Goal: Task Accomplishment & Management: Manage account settings

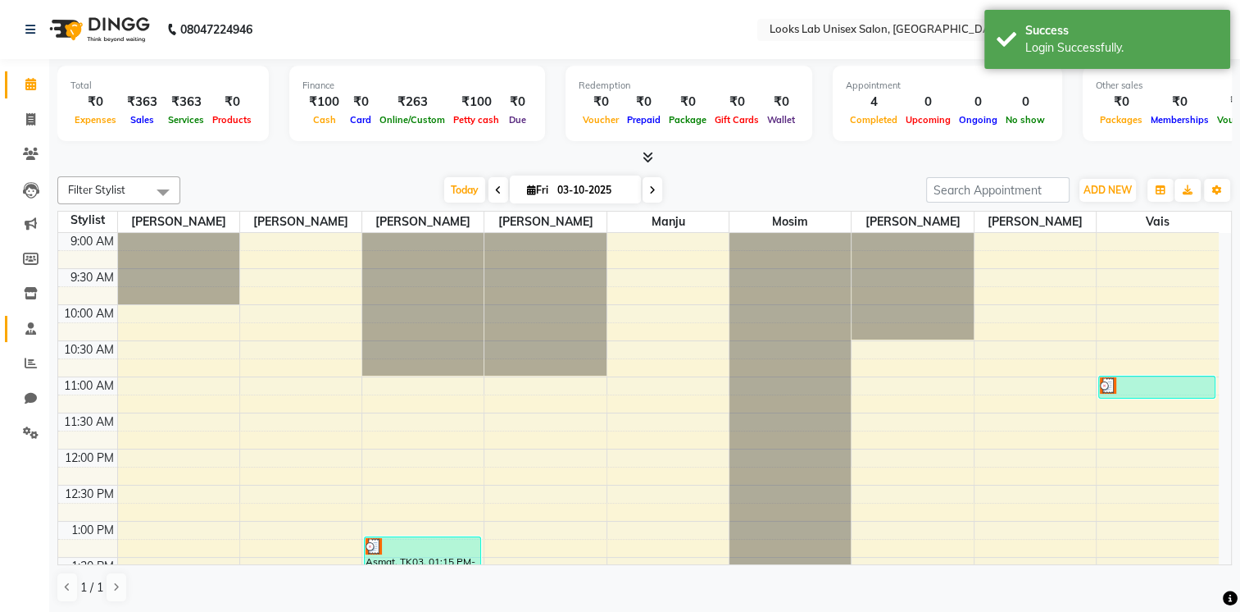
click at [25, 316] on link "Staff" at bounding box center [24, 329] width 39 height 27
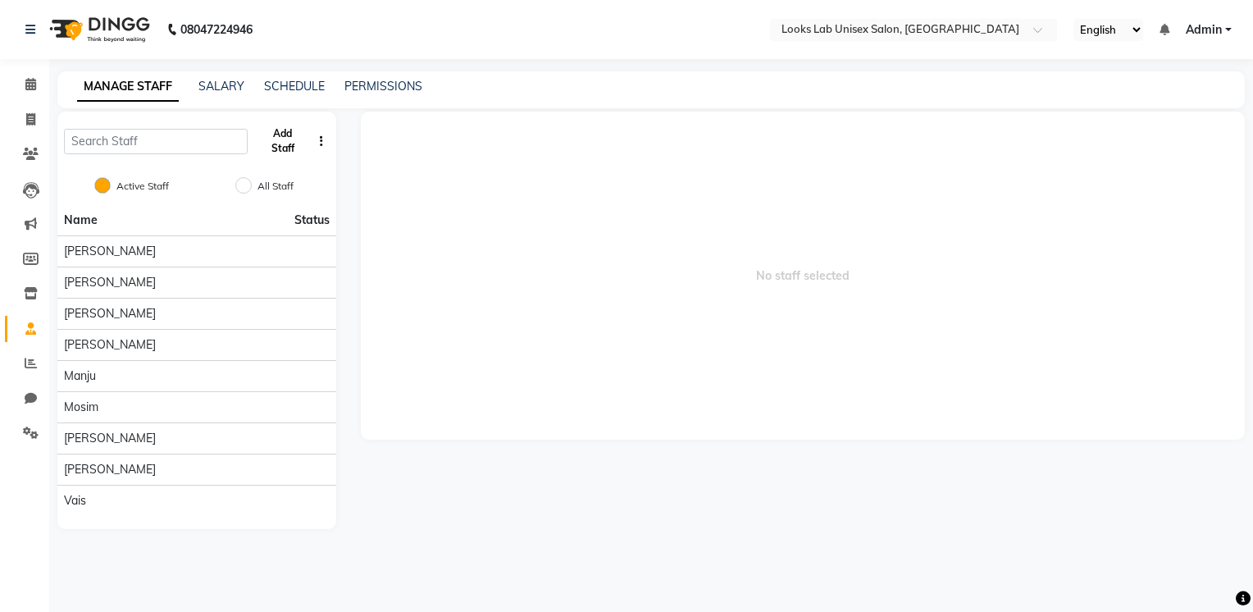
click at [275, 139] on button "Add Staff" at bounding box center [282, 141] width 57 height 43
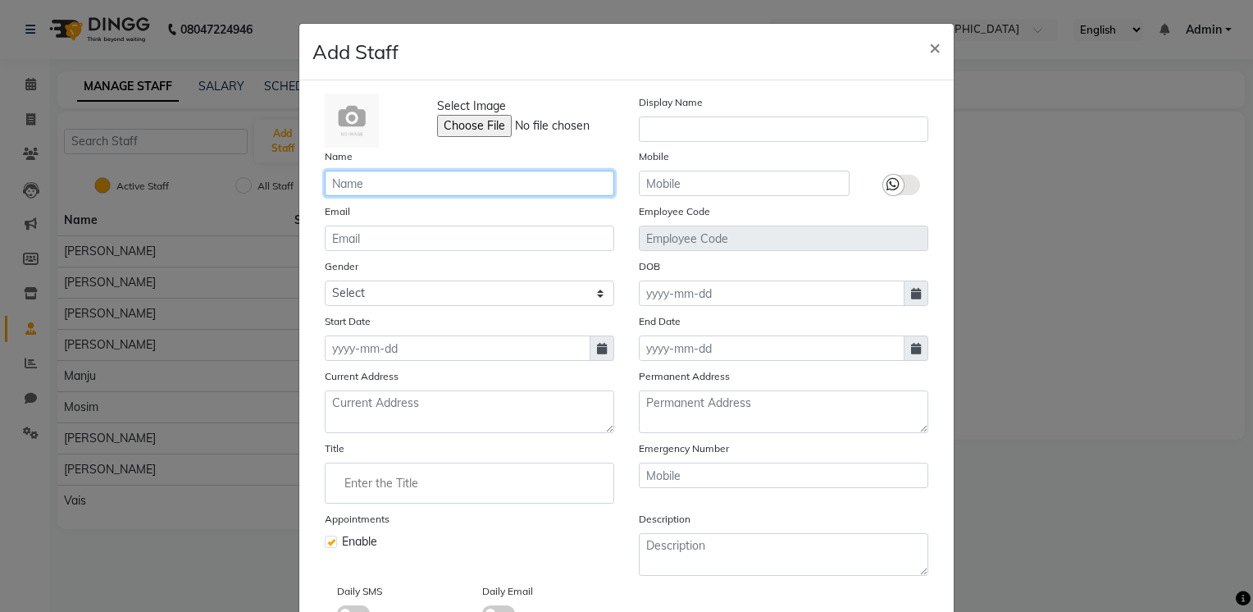
click at [437, 178] on input "text" at bounding box center [469, 183] width 289 height 25
type input "dingg"
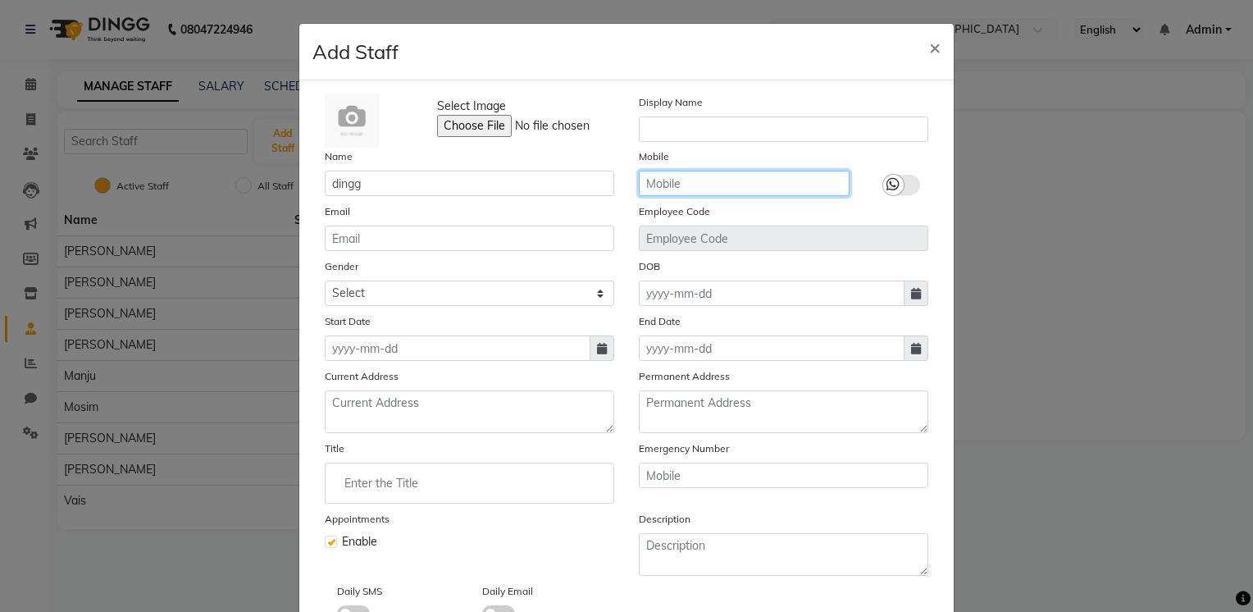
click at [677, 179] on input "text" at bounding box center [744, 183] width 211 height 25
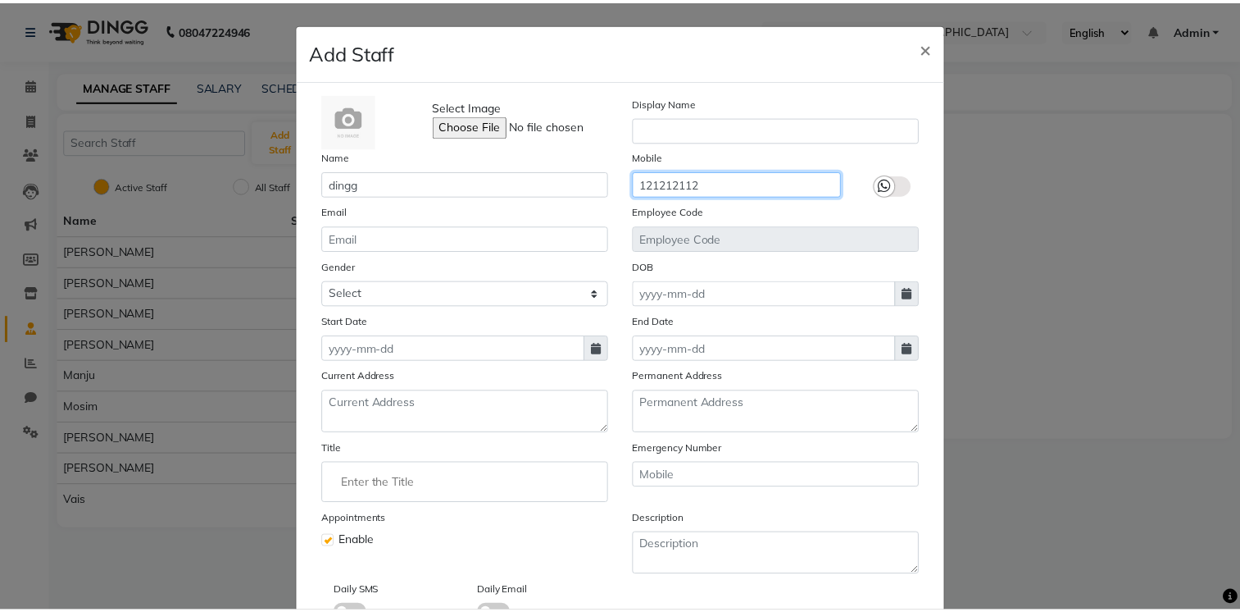
scroll to position [117, 0]
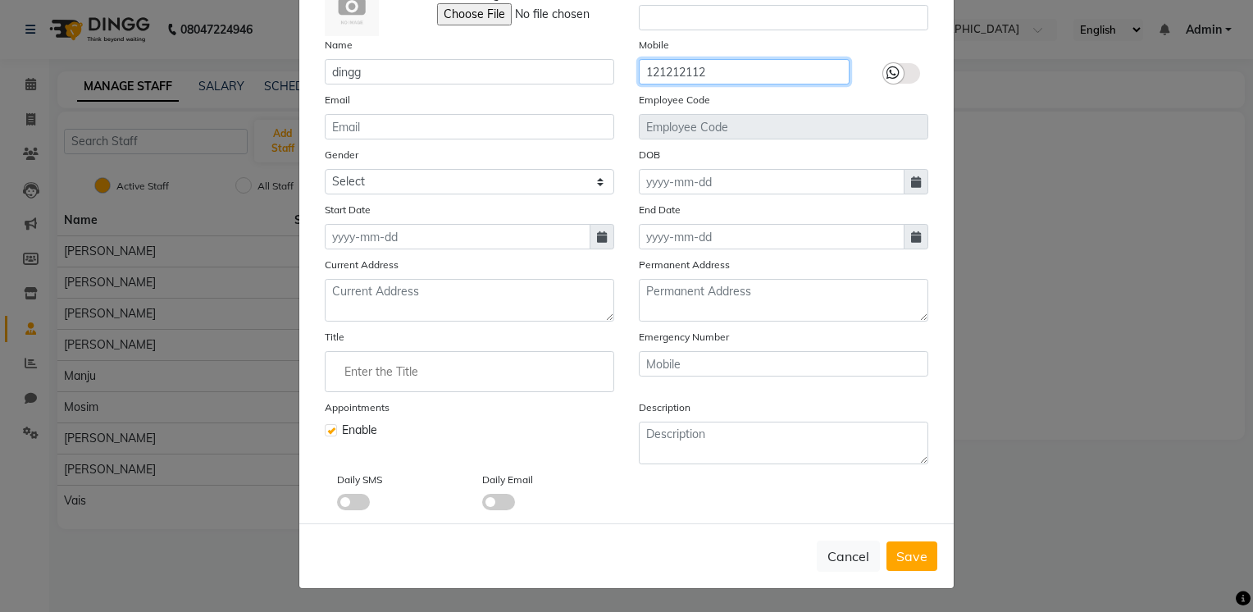
type input "121212112"
click at [325, 425] on label at bounding box center [331, 430] width 12 height 12
click at [325, 425] on input "checkbox" at bounding box center [330, 428] width 11 height 11
checkbox input "false"
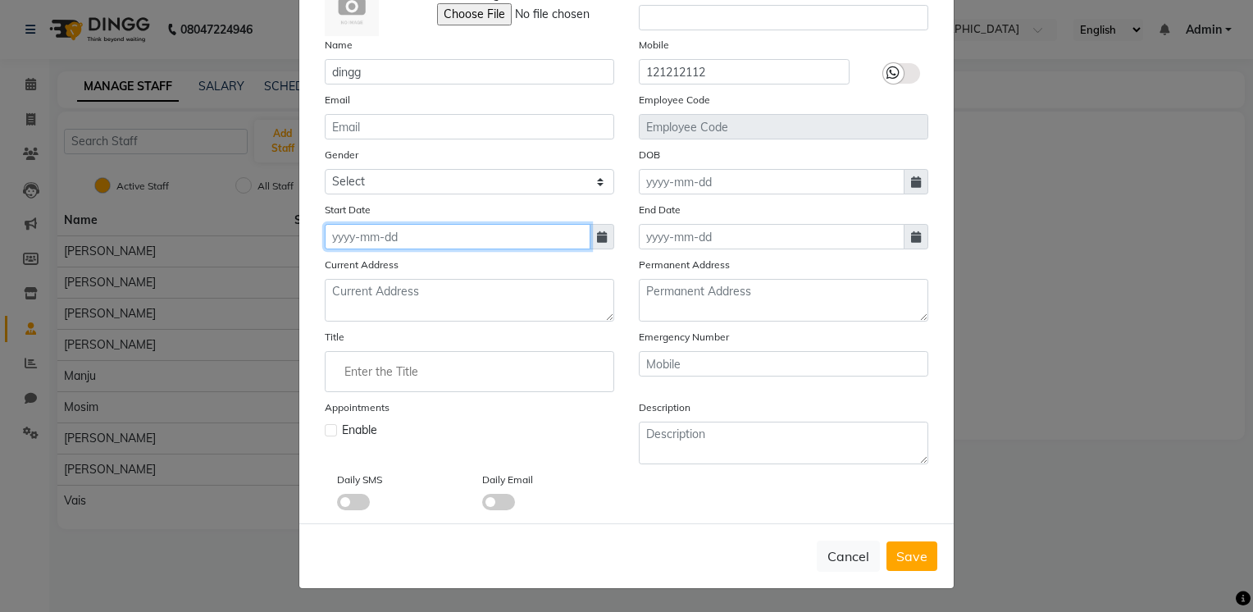
click at [475, 224] on input at bounding box center [458, 236] width 266 height 25
select select "10"
select select "2025"
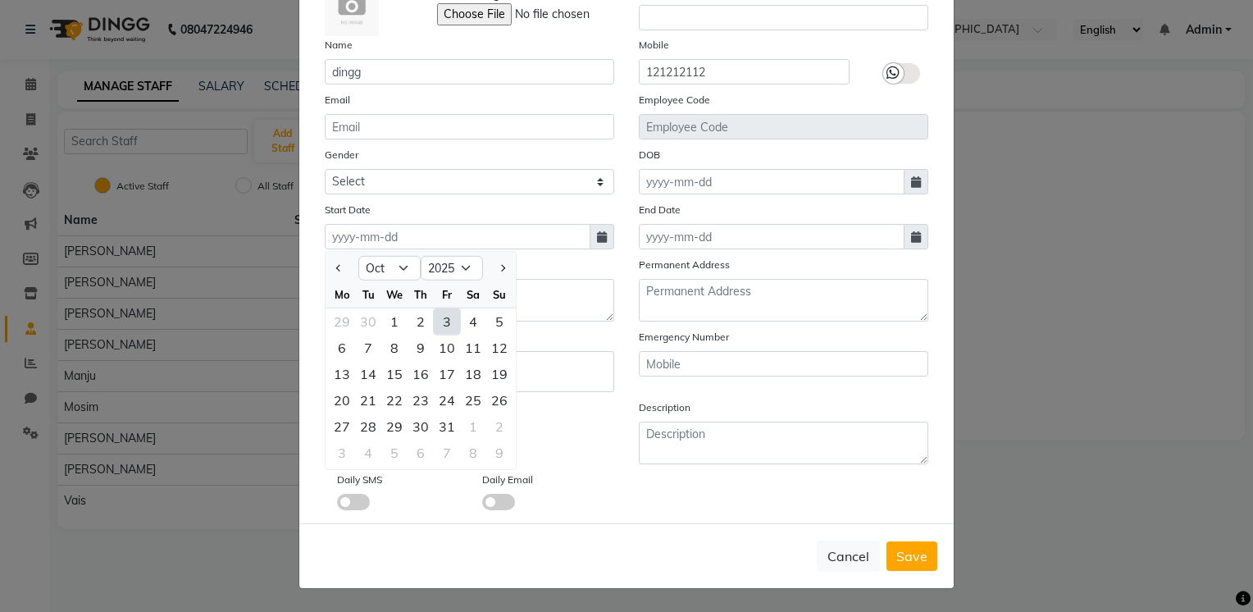
click at [435, 310] on div "3" at bounding box center [447, 321] width 26 height 26
type input "03-10-2025"
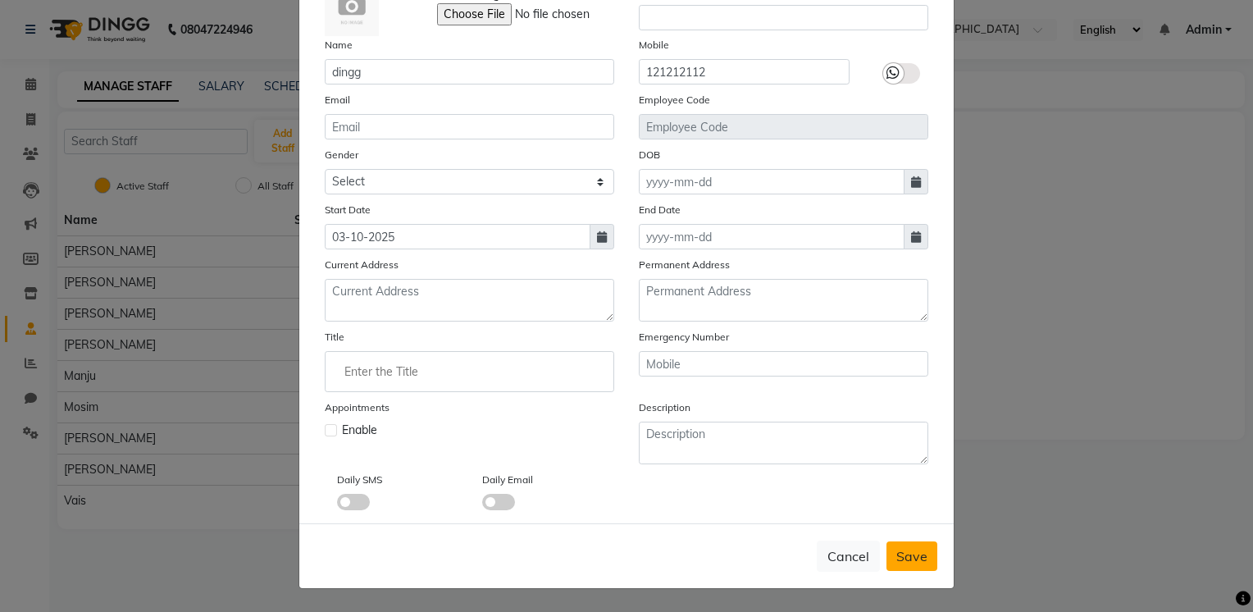
click at [926, 563] on button "Save" at bounding box center [911, 556] width 51 height 30
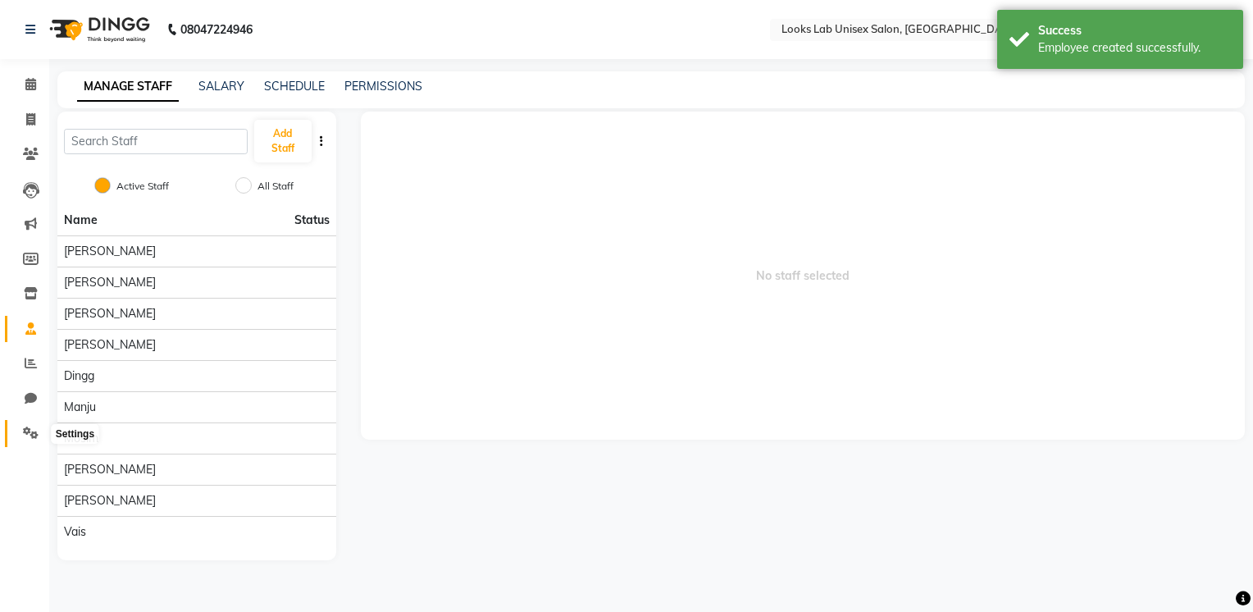
click at [26, 426] on icon at bounding box center [31, 432] width 16 height 12
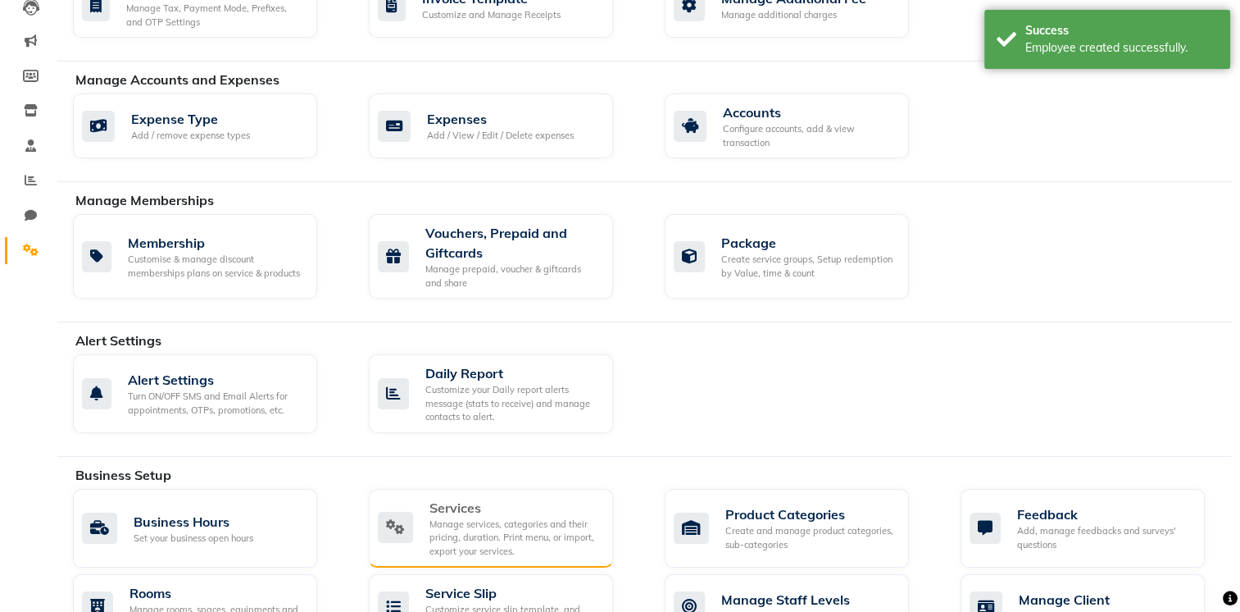
scroll to position [184, 0]
click at [521, 506] on div "Services" at bounding box center [515, 507] width 171 height 20
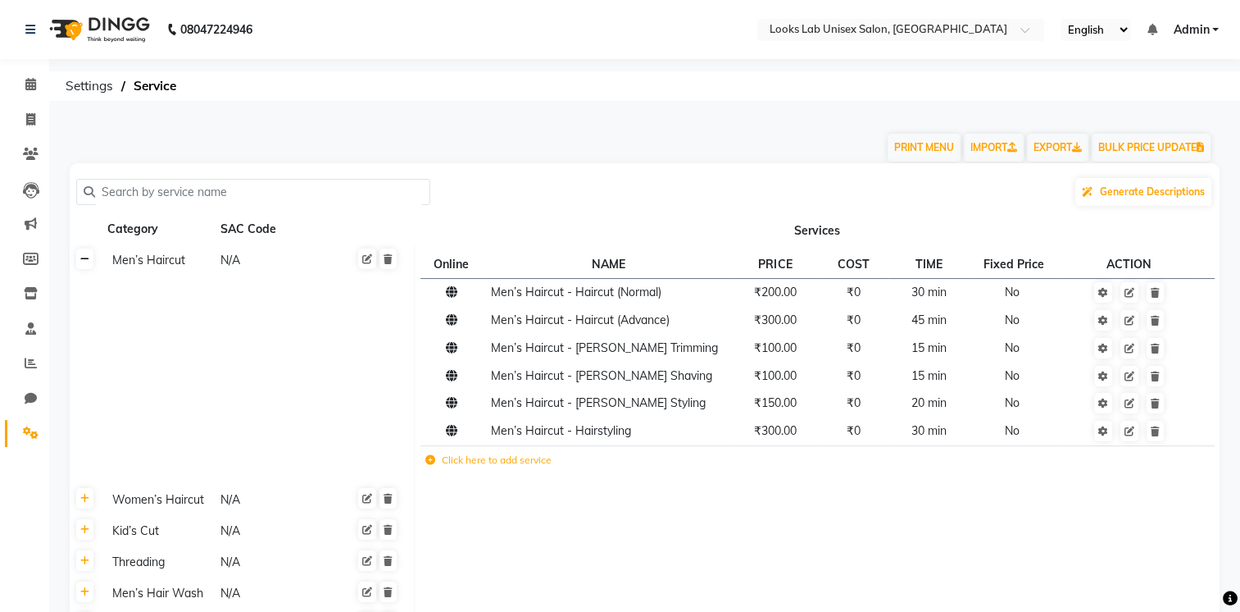
click at [77, 258] on link at bounding box center [84, 258] width 17 height 20
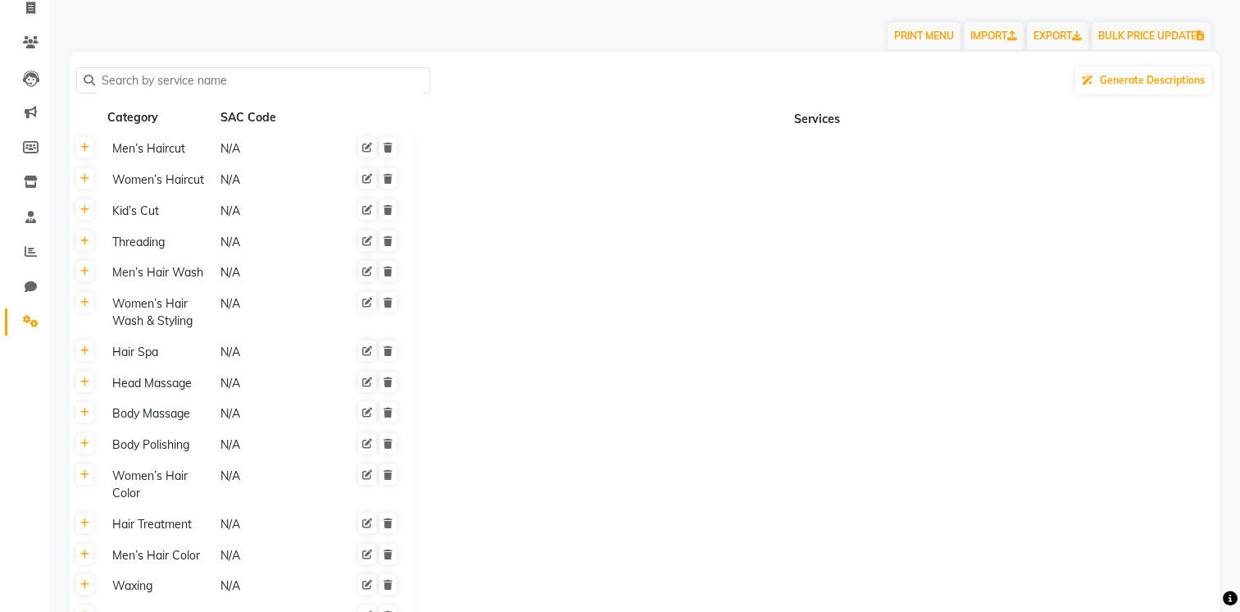
scroll to position [113, 0]
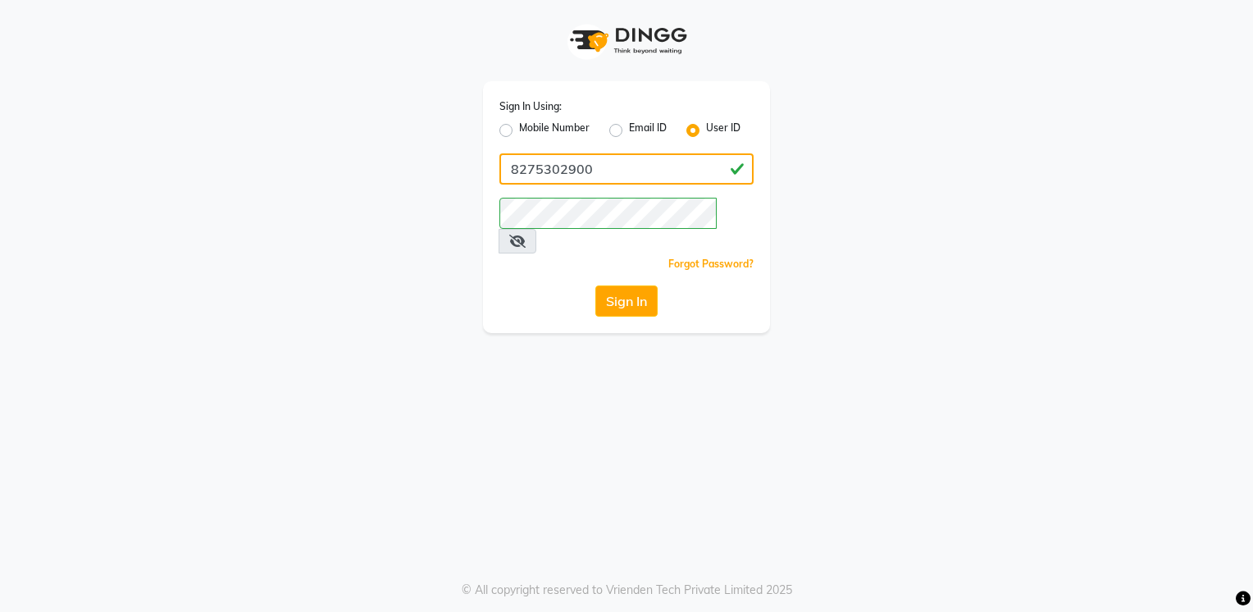
click at [613, 183] on input "8275302900" at bounding box center [626, 168] width 254 height 31
paste input "121212112"
type input "121212112"
type input "lookslab"
drag, startPoint x: 508, startPoint y: 267, endPoint x: 516, endPoint y: 266, distance: 8.2
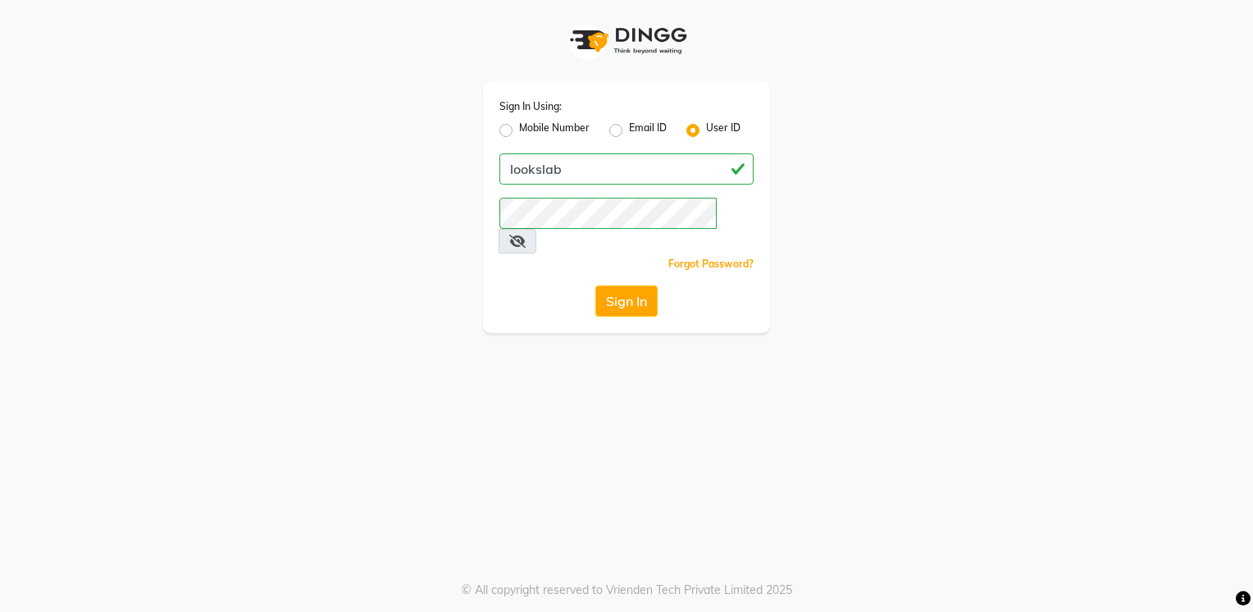
click at [508, 285] on div "Sign In" at bounding box center [626, 300] width 254 height 31
click at [643, 285] on button "Sign In" at bounding box center [626, 300] width 62 height 31
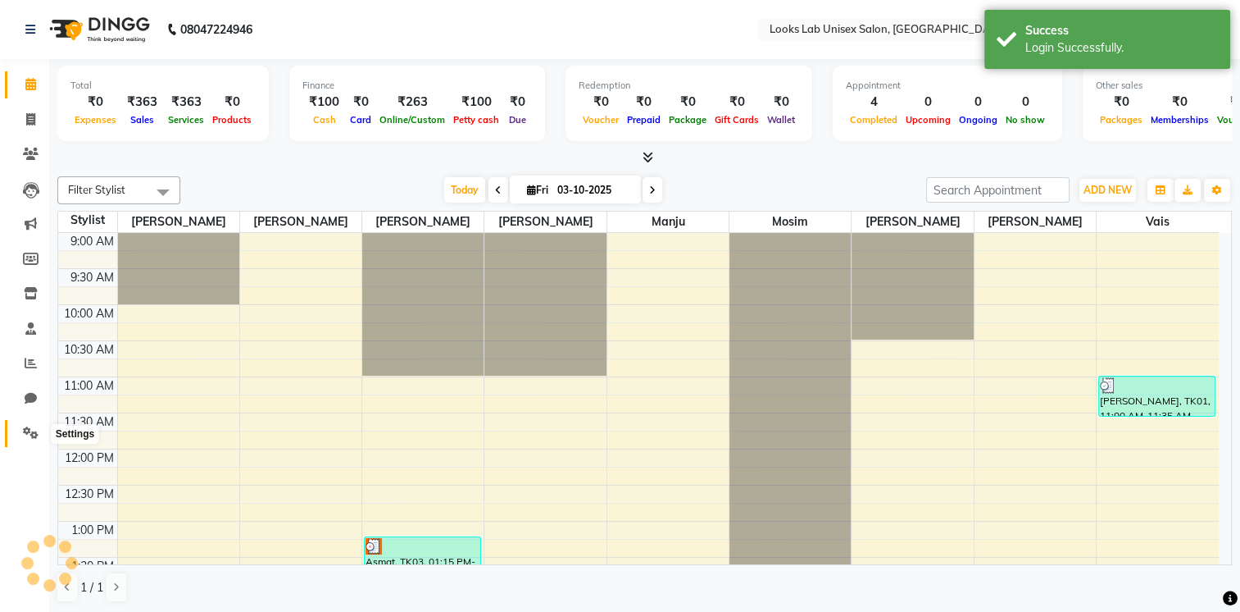
click at [25, 431] on icon at bounding box center [31, 432] width 16 height 12
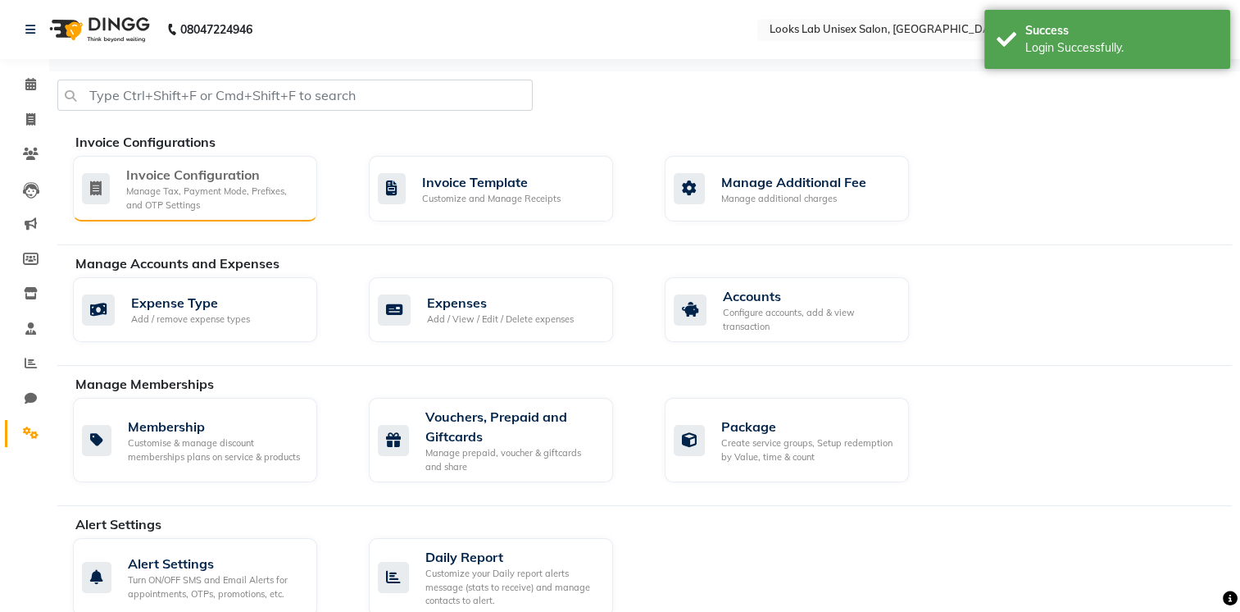
click at [176, 212] on div "Invoice Configuration Manage Tax, Payment Mode, Prefixes, and OTP Settings" at bounding box center [195, 189] width 244 height 66
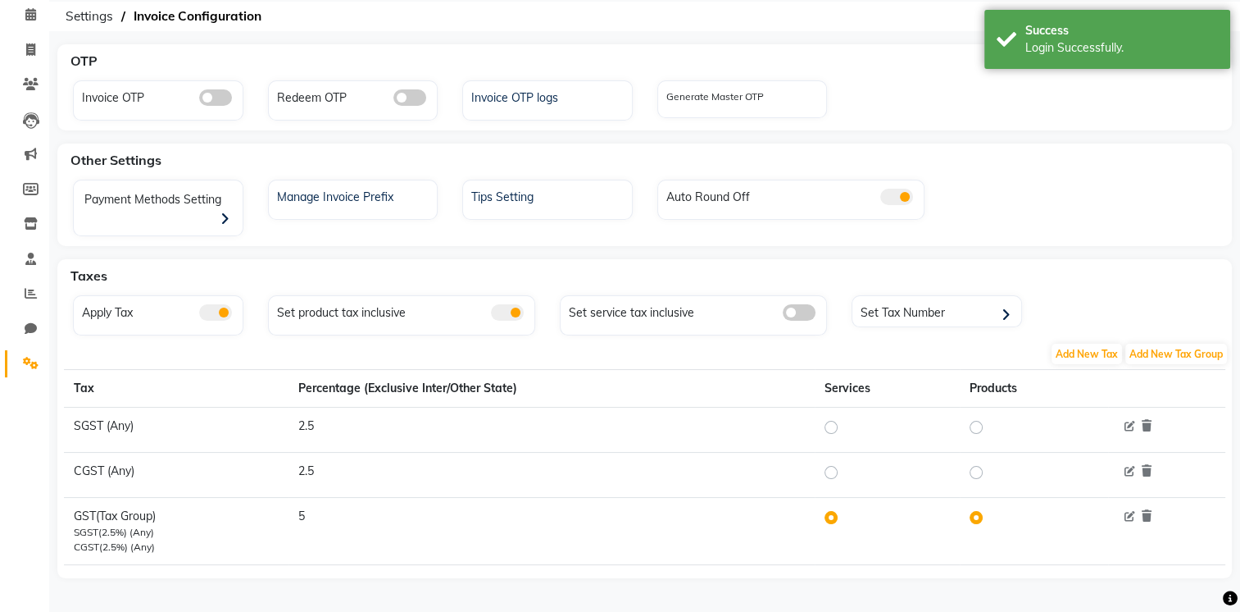
scroll to position [70, 0]
click at [20, 253] on span at bounding box center [30, 259] width 29 height 19
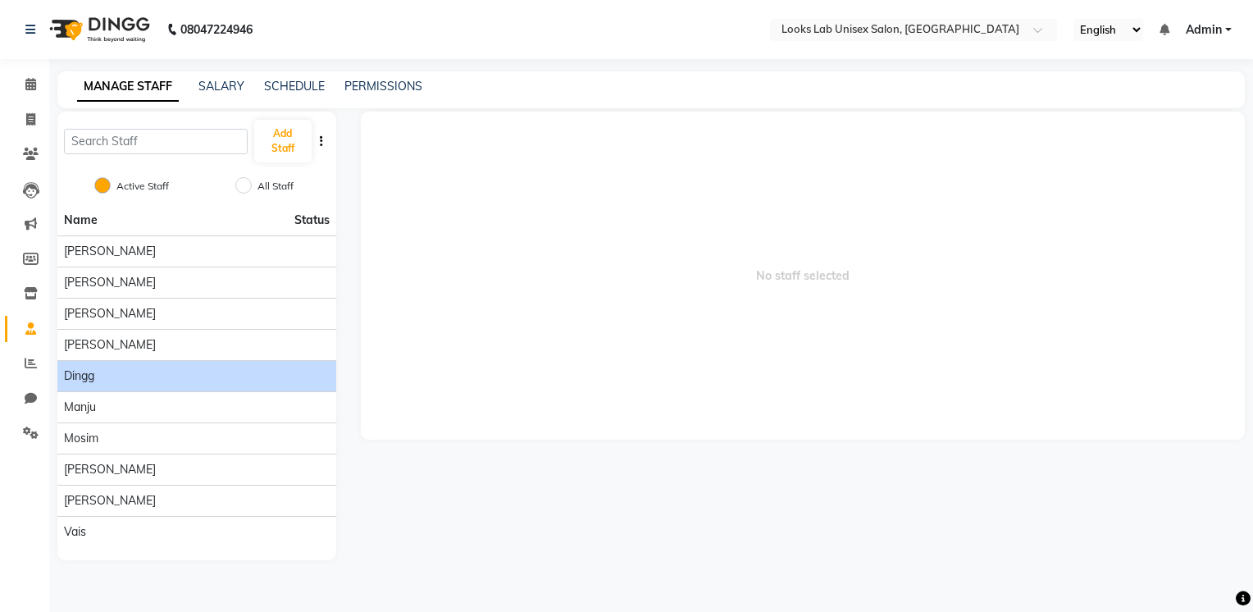
click at [174, 367] on div "dingg" at bounding box center [197, 375] width 266 height 17
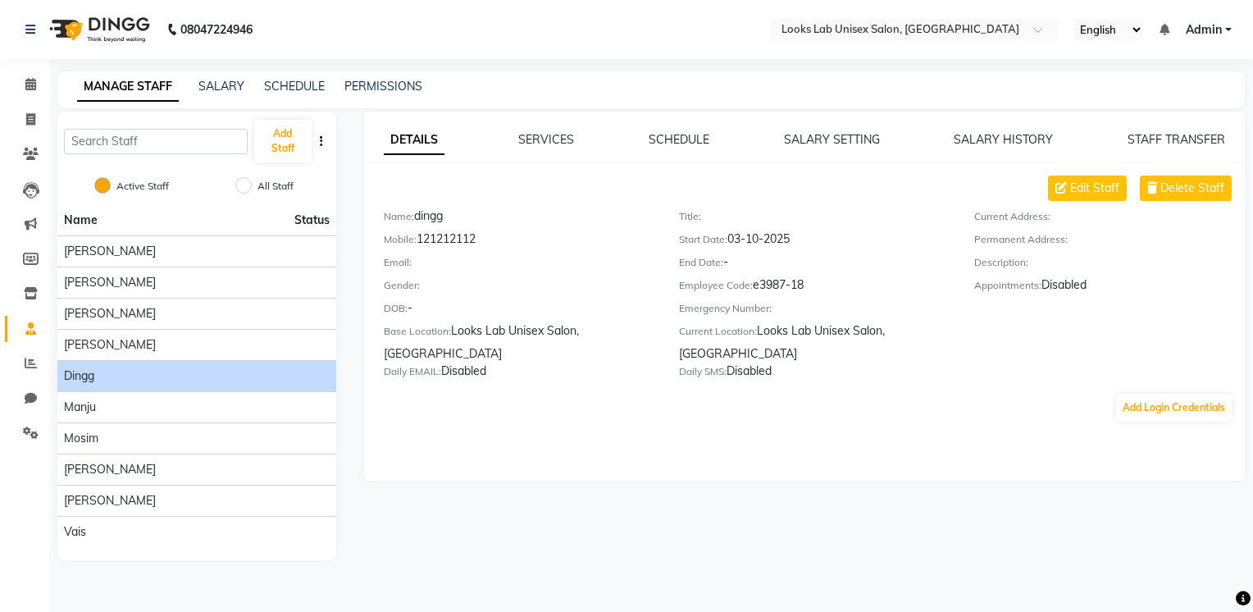
click at [450, 241] on div "Mobile: [PHONE_NUMBER]" at bounding box center [519, 241] width 271 height 23
copy div "121212112"
click at [1141, 407] on button "Add Login Credentials" at bounding box center [1174, 407] width 116 height 28
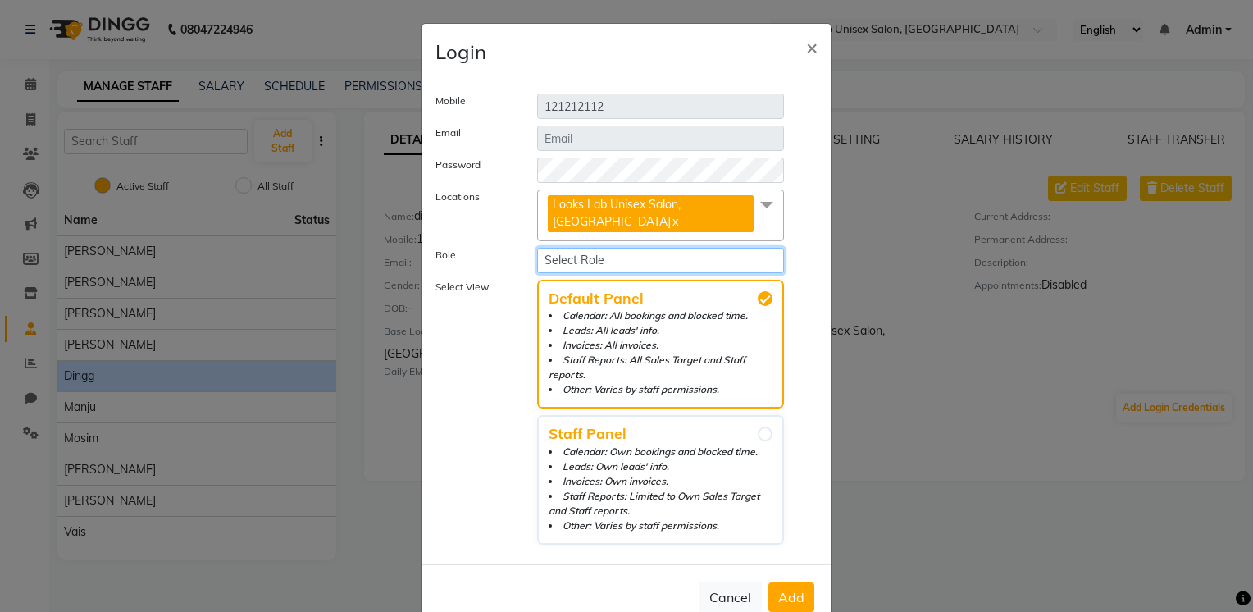
click at [549, 260] on select "Select Role Operator Manager Administrator" at bounding box center [660, 260] width 247 height 25
select select "6030"
click at [537, 248] on select "Select Role Operator Manager Administrator" at bounding box center [660, 260] width 247 height 25
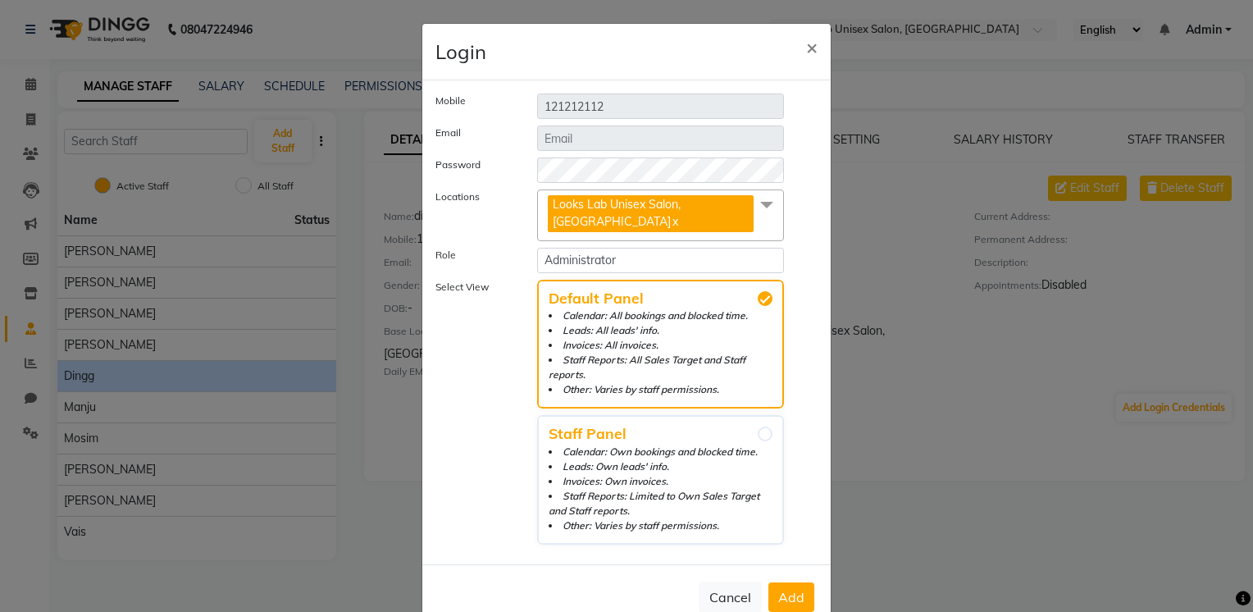
click at [768, 582] on button "Add" at bounding box center [791, 597] width 46 height 30
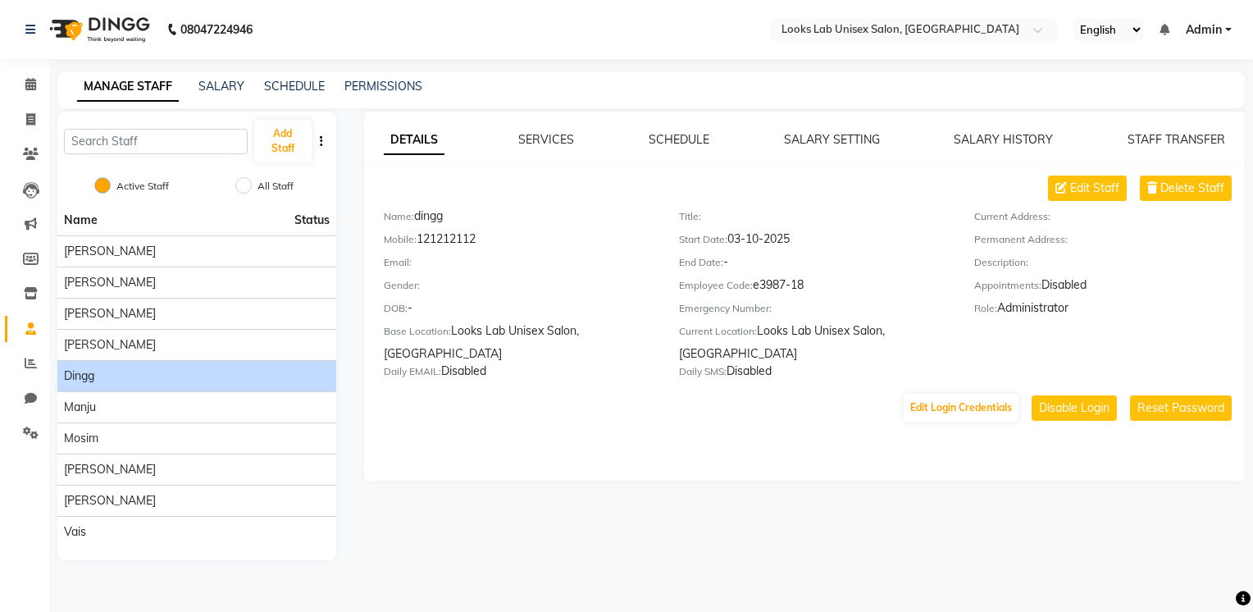
click at [1208, 34] on span "Admin" at bounding box center [1203, 29] width 36 height 17
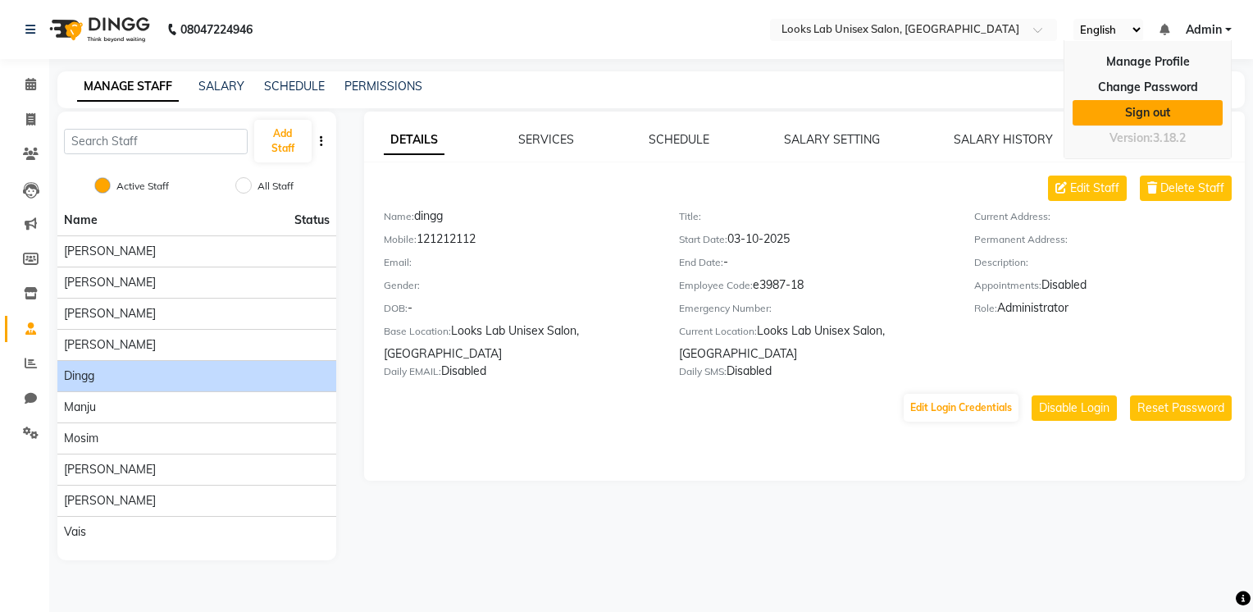
click at [1178, 107] on link "Sign out" at bounding box center [1147, 112] width 150 height 25
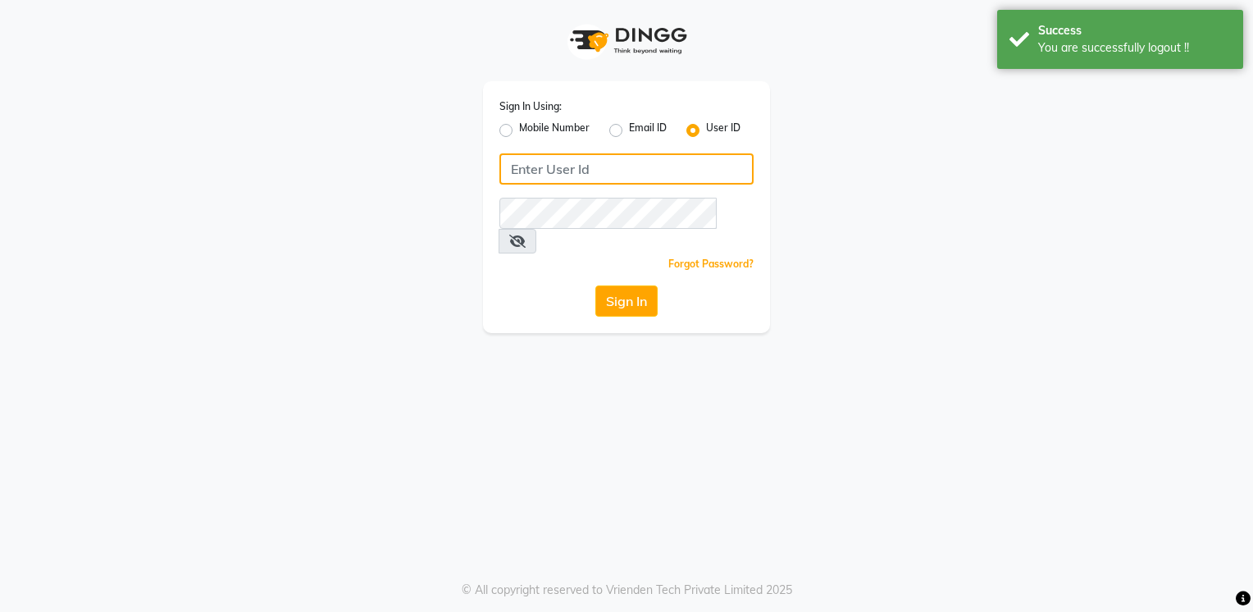
type input "8275302900"
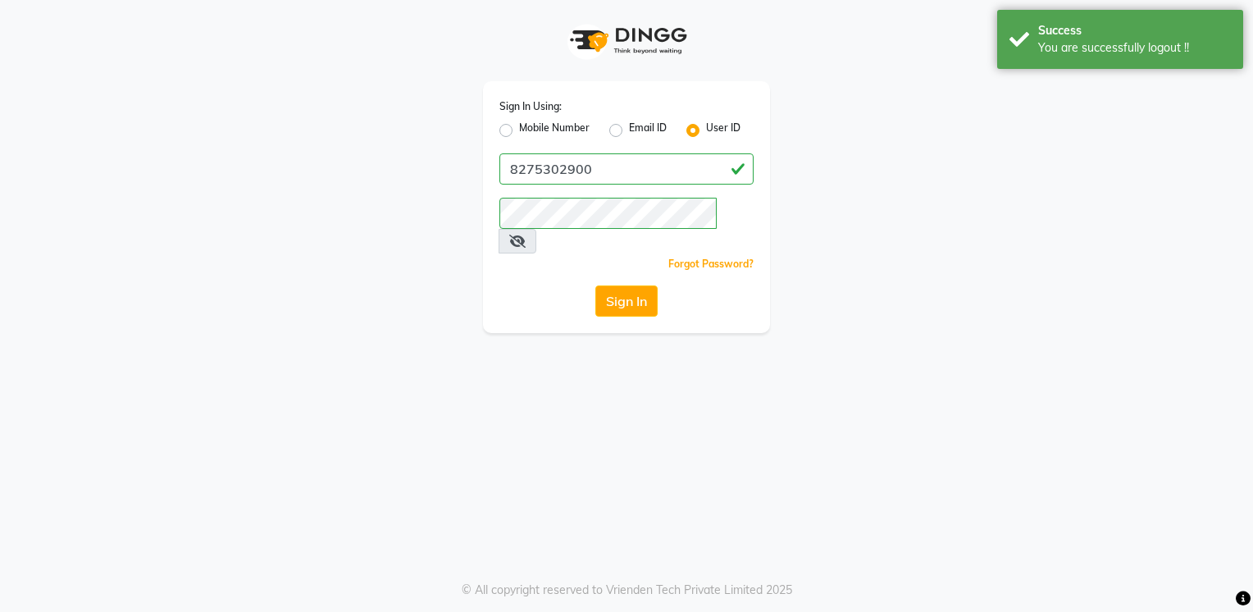
click at [561, 149] on div "Sign In Using: Mobile Number Email ID User ID 8275302900 Remember me Forgot Pas…" at bounding box center [626, 207] width 287 height 252
click at [566, 130] on label "Mobile Number" at bounding box center [554, 131] width 71 height 20
click at [530, 130] on input "Mobile Number" at bounding box center [524, 126] width 11 height 11
radio input "true"
radio input "false"
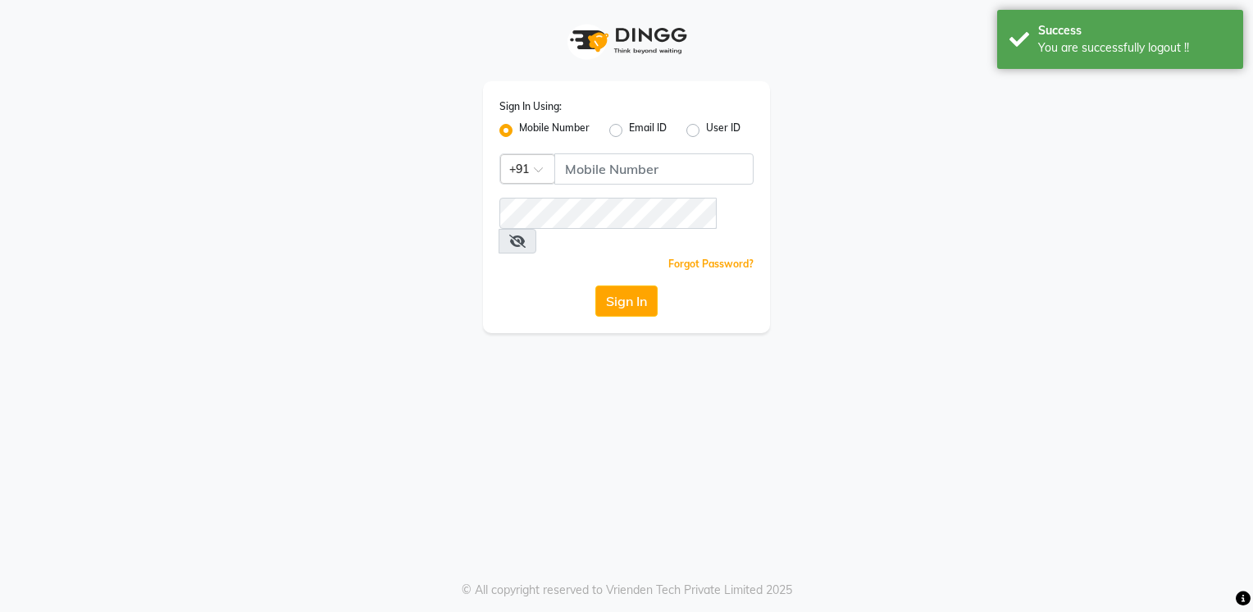
drag, startPoint x: 565, startPoint y: 133, endPoint x: 594, endPoint y: 157, distance: 37.3
click at [580, 148] on div "Sign In Using: Mobile Number Email ID User ID Country Code × +91 Remember me Fo…" at bounding box center [626, 207] width 287 height 252
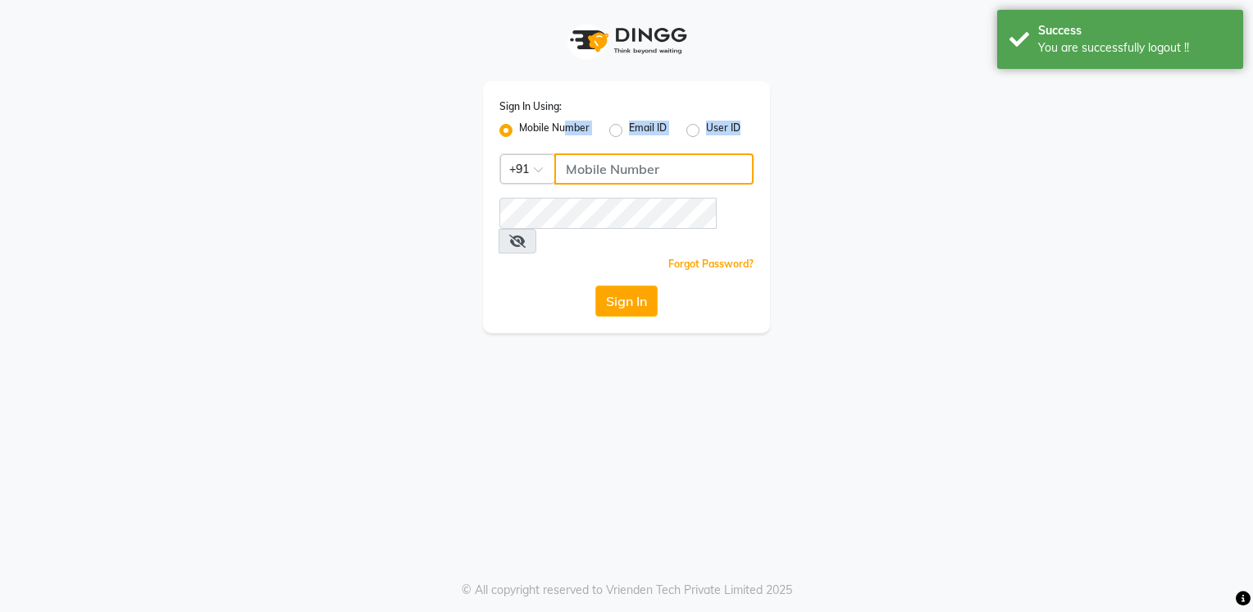
click at [598, 160] on input "Username" at bounding box center [653, 168] width 199 height 31
paste input "121212112"
click at [598, 160] on input "121212112" at bounding box center [653, 168] width 199 height 31
type input "121212112"
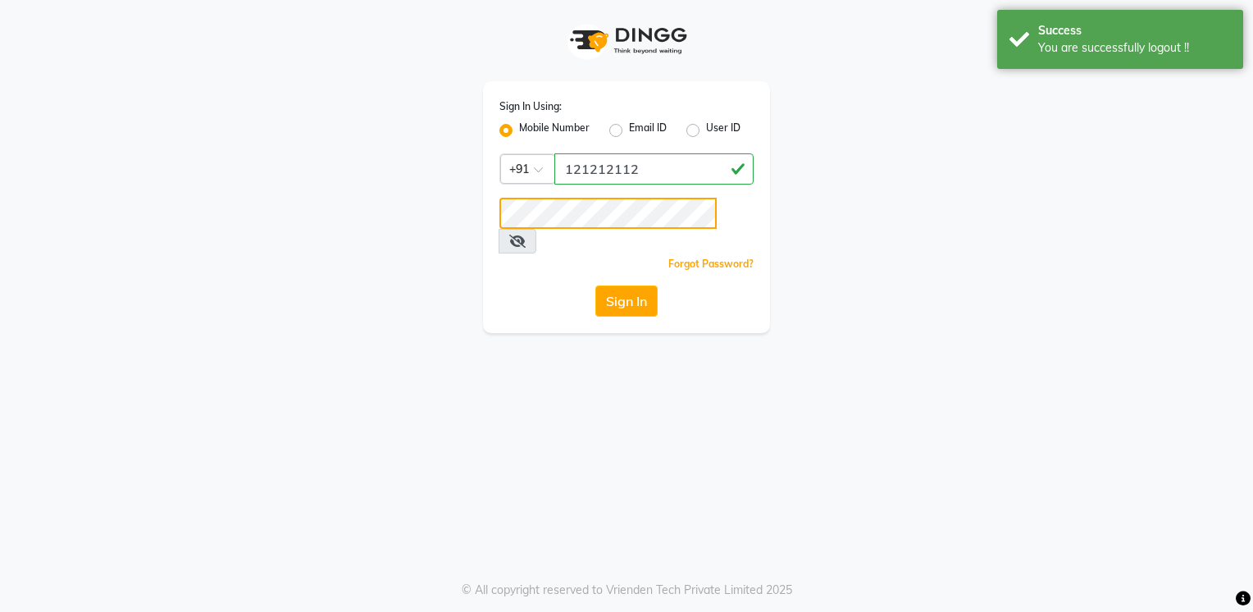
click at [595, 285] on button "Sign In" at bounding box center [626, 300] width 62 height 31
